Goal: Task Accomplishment & Management: Use online tool/utility

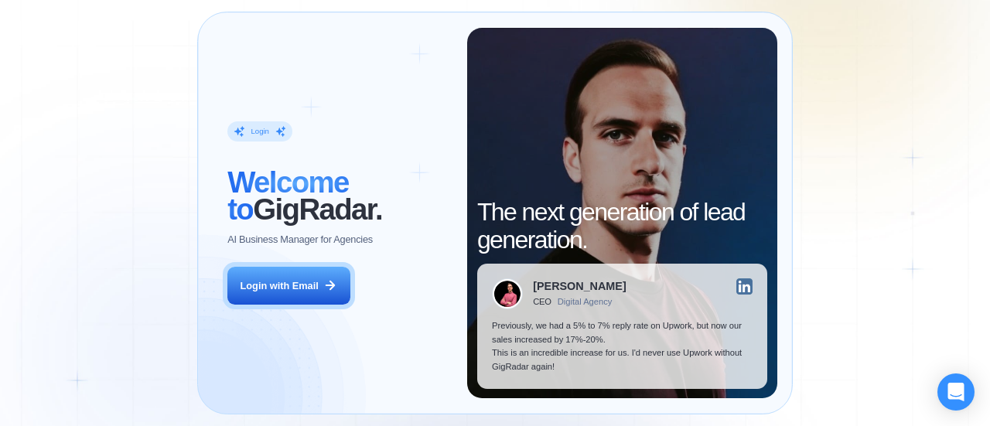
click at [306, 293] on button "Login with Email" at bounding box center [288, 286] width 122 height 39
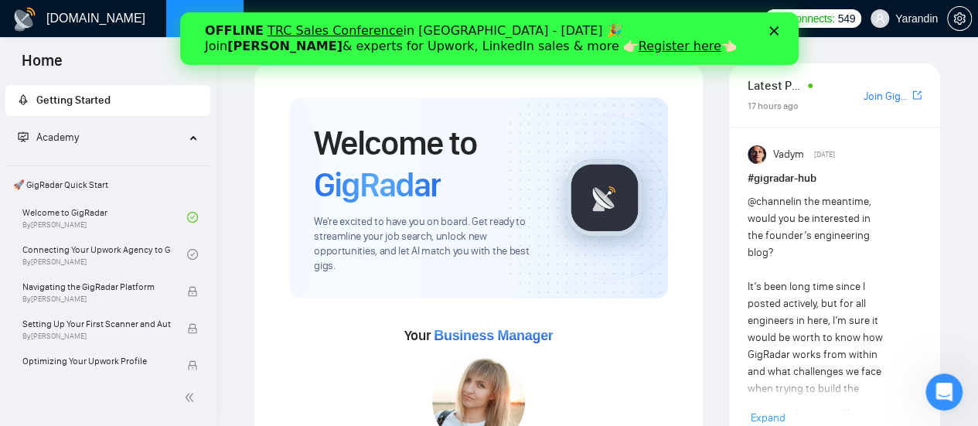
click at [186, 132] on div "Academy" at bounding box center [108, 137] width 206 height 31
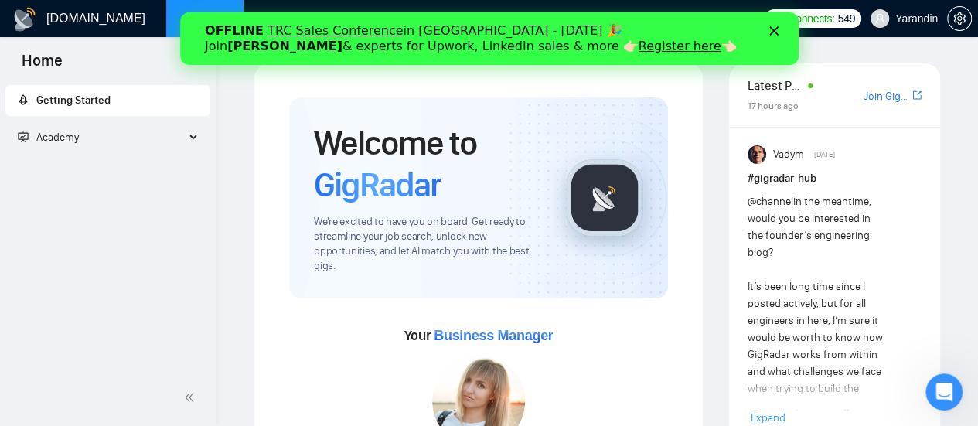
click at [772, 32] on polygon "Close" at bounding box center [773, 30] width 9 height 9
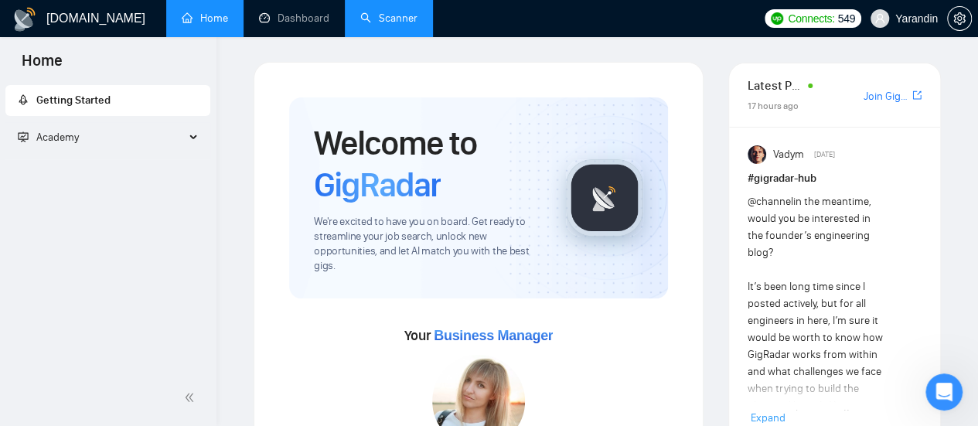
click at [380, 18] on link "Scanner" at bounding box center [388, 18] width 57 height 13
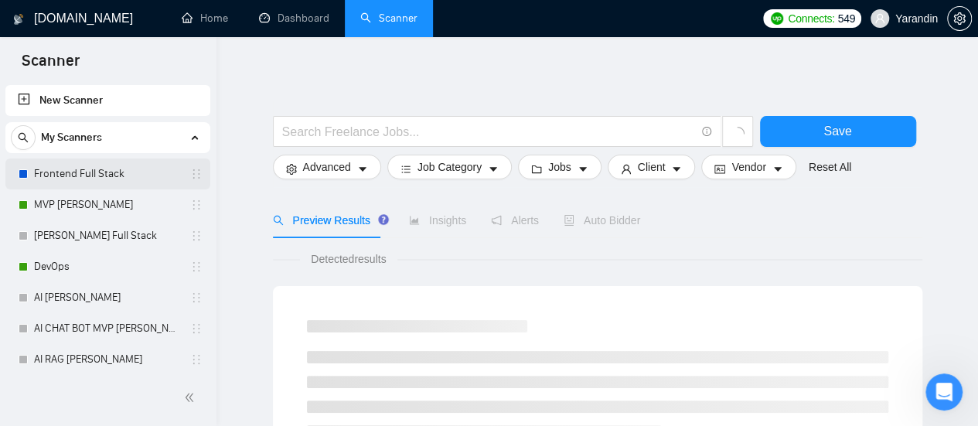
click at [112, 169] on link "Frontend Full Stack" at bounding box center [107, 174] width 147 height 31
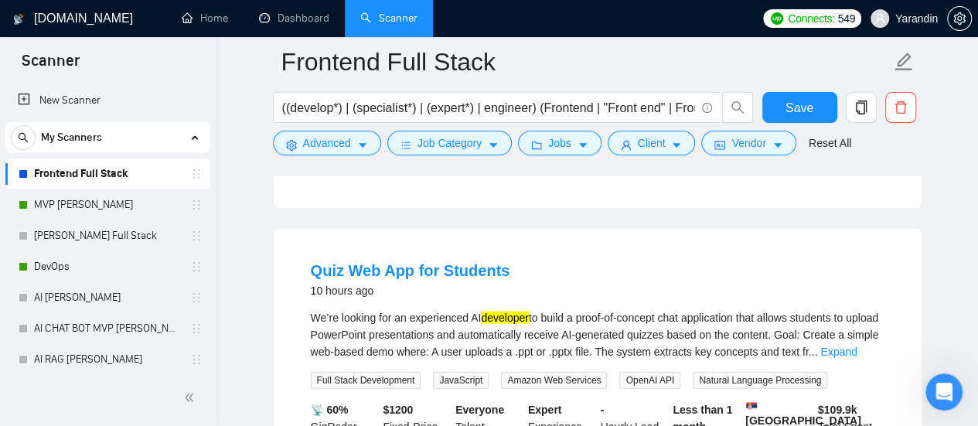
scroll to position [1537, 0]
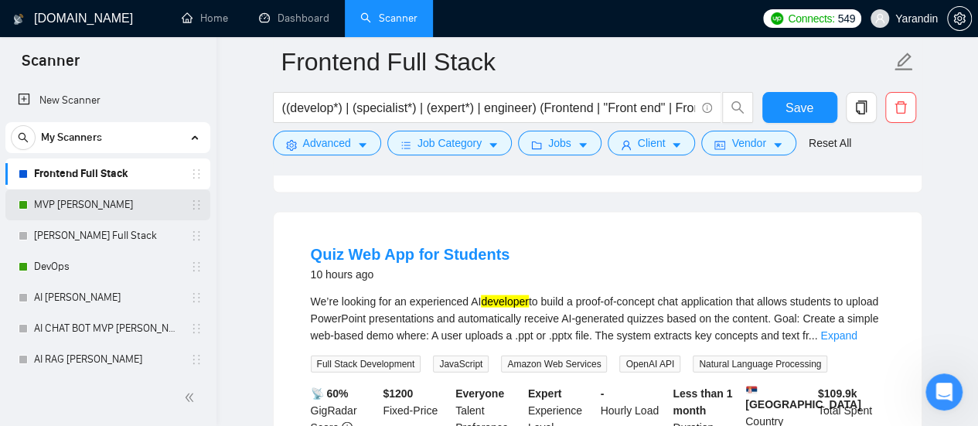
click at [118, 196] on link "MVP [PERSON_NAME]" at bounding box center [107, 204] width 147 height 31
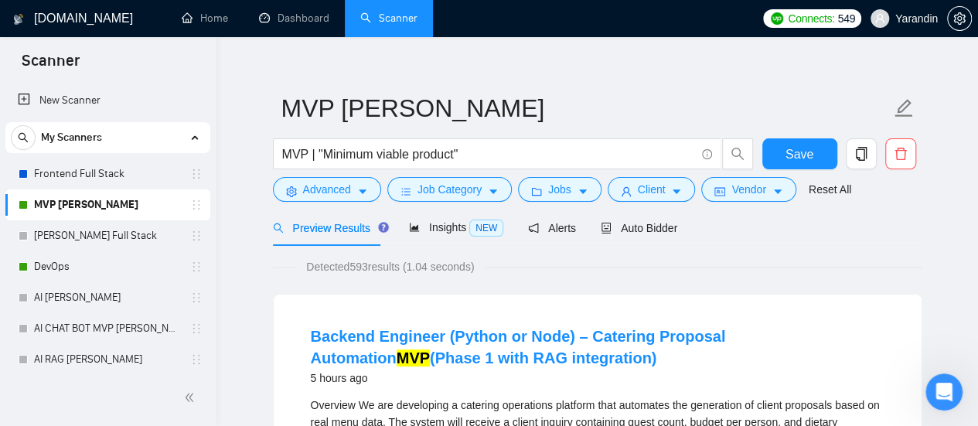
scroll to position [18, 0]
click at [435, 223] on span "Insights NEW" at bounding box center [456, 226] width 94 height 12
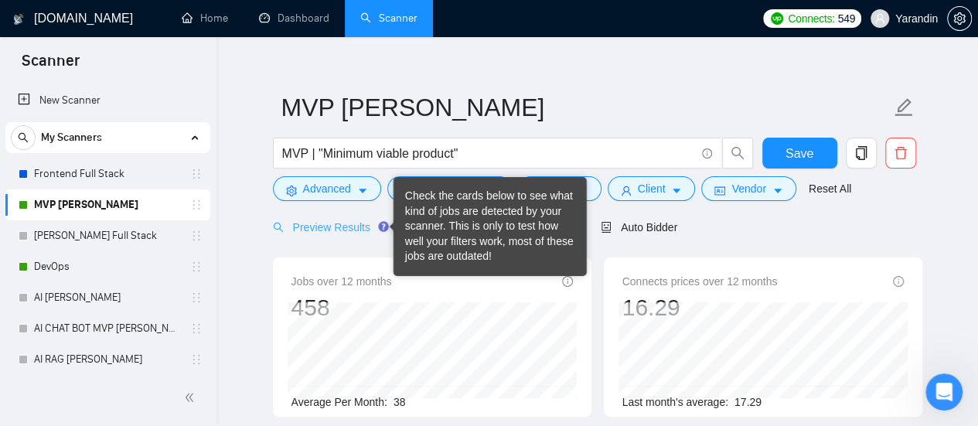
click at [378, 225] on icon "Tooltip anchor" at bounding box center [383, 226] width 10 height 10
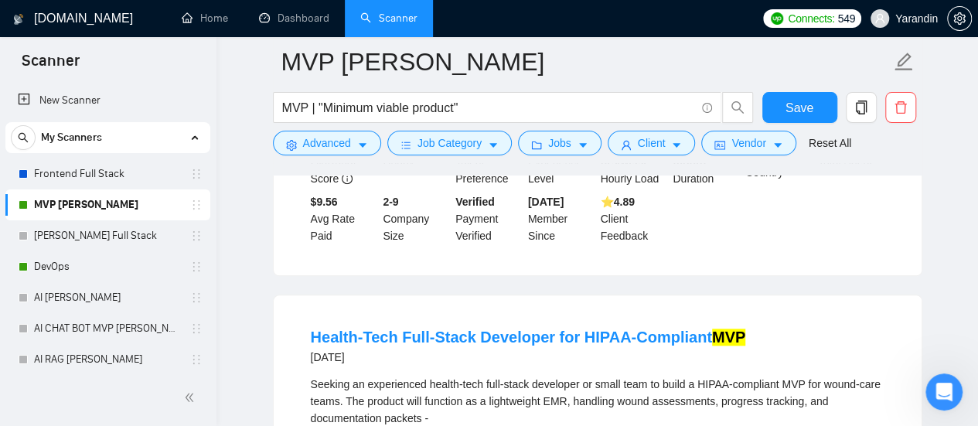
scroll to position [732, 0]
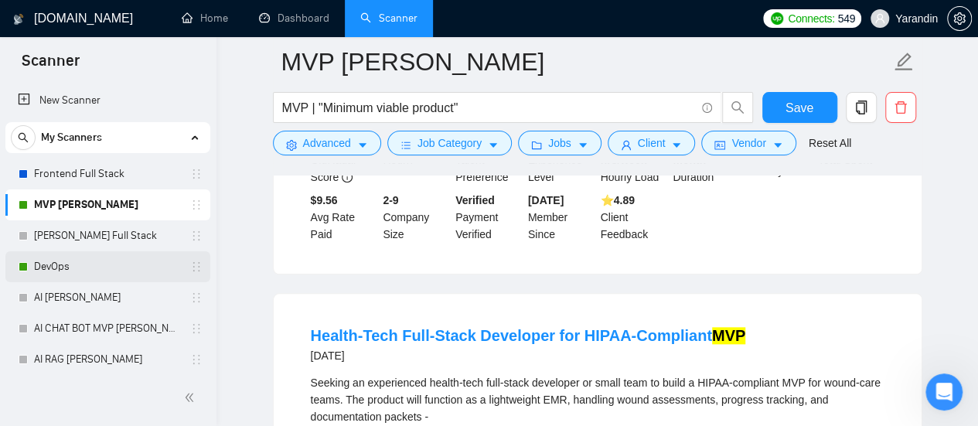
click at [111, 260] on link "DevOps" at bounding box center [107, 266] width 147 height 31
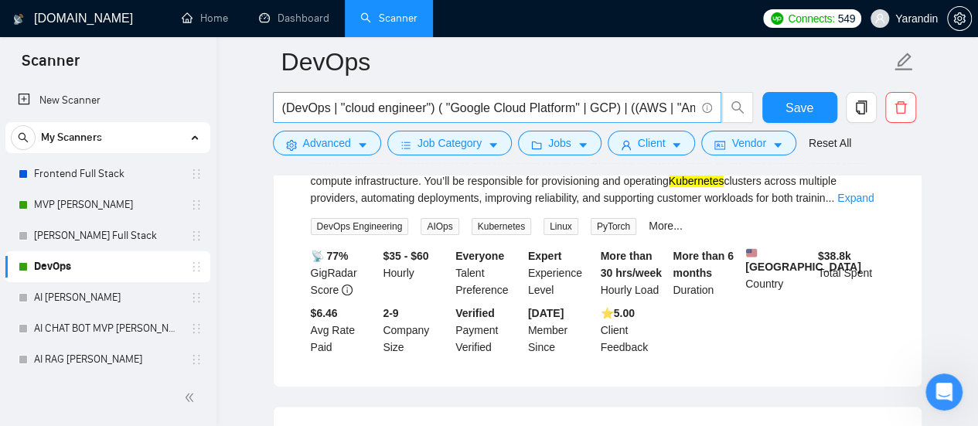
scroll to position [3013, 0]
